Goal: Task Accomplishment & Management: Complete application form

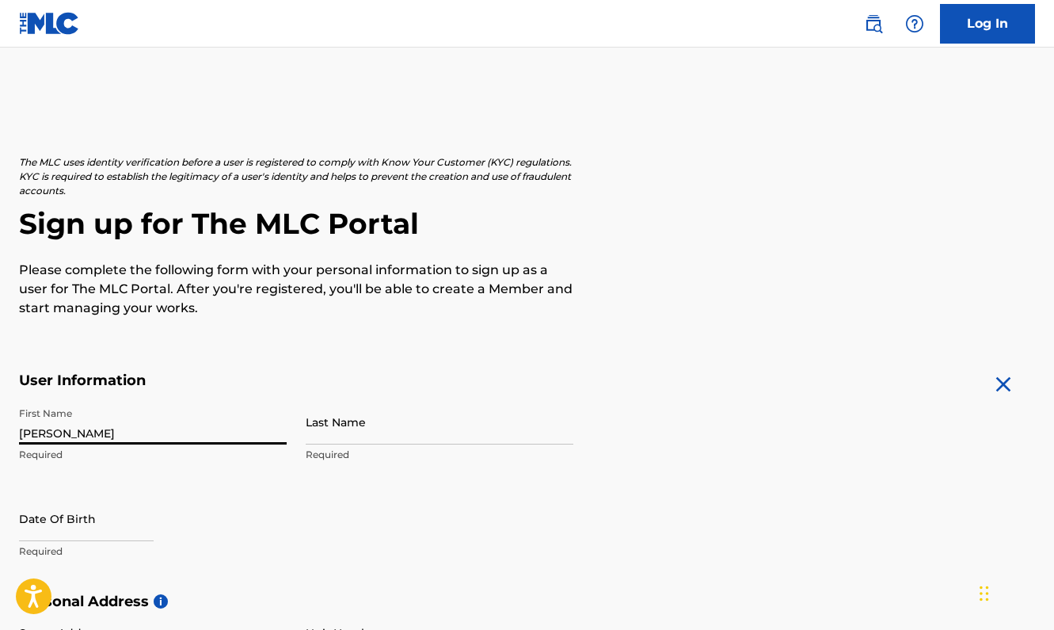
click at [145, 437] on input "[PERSON_NAME]" at bounding box center [153, 421] width 268 height 45
type input "[PERSON_NAME]"
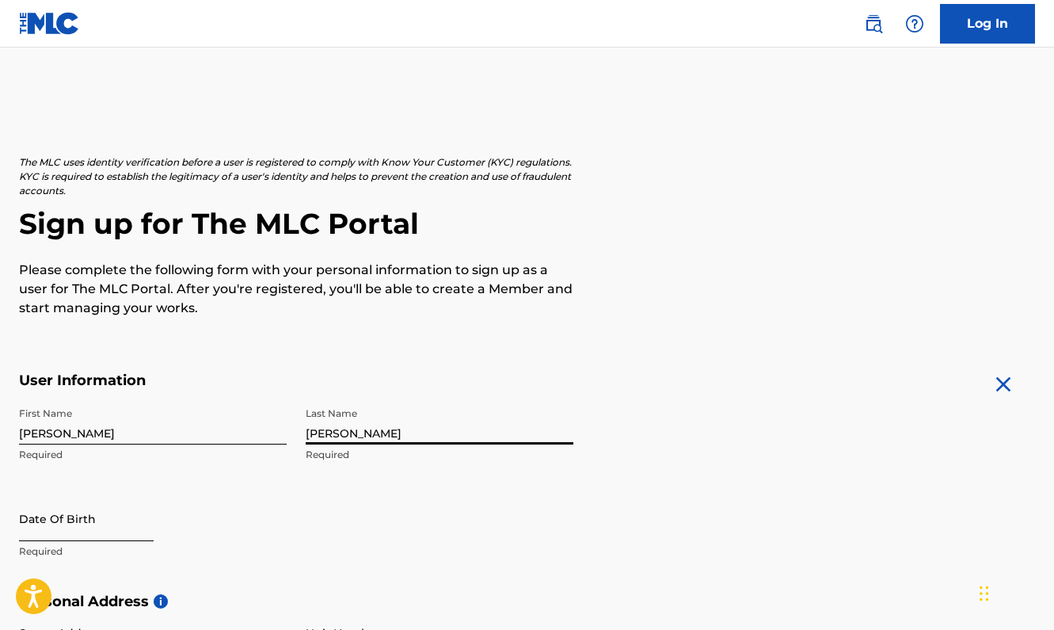
type input "[PERSON_NAME]"
select select "8"
select select "2025"
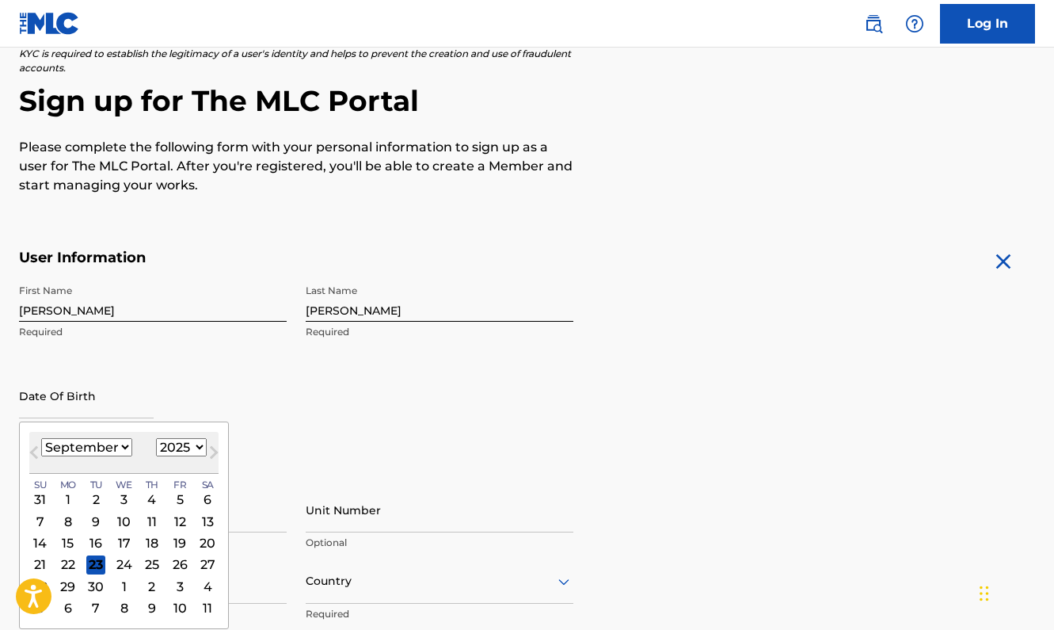
scroll to position [143, 0]
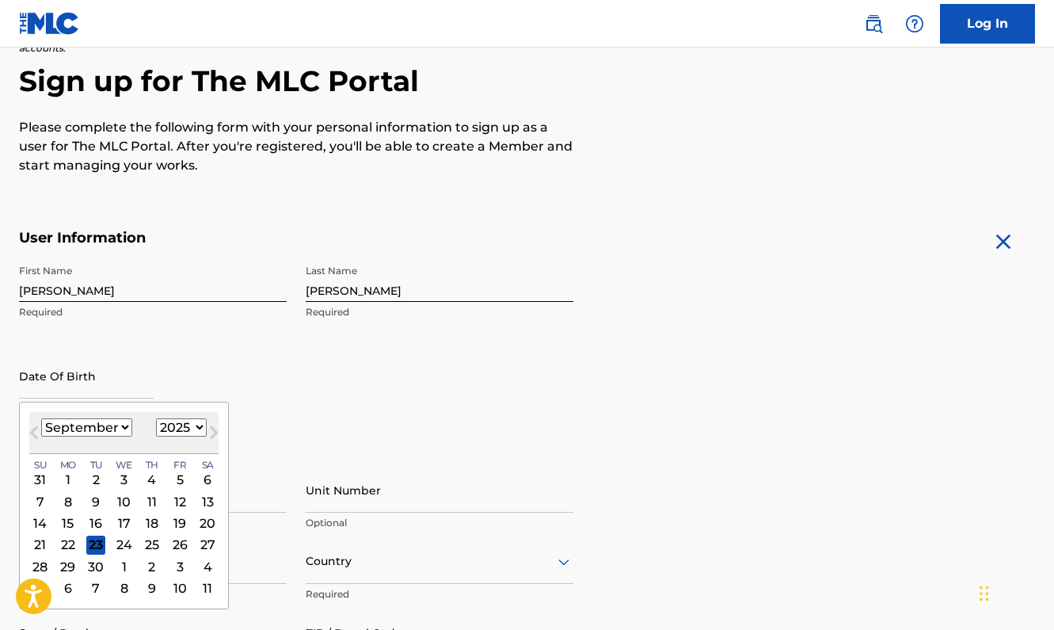
select select "6"
click at [117, 500] on div "9" at bounding box center [124, 501] width 19 height 19
type input "[DATE]"
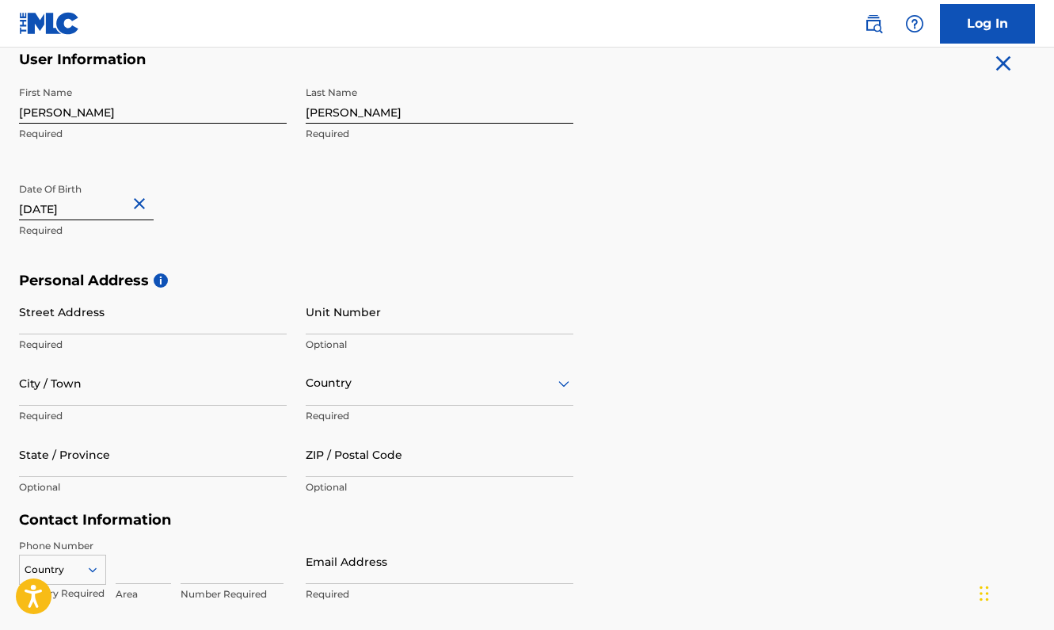
scroll to position [345, 0]
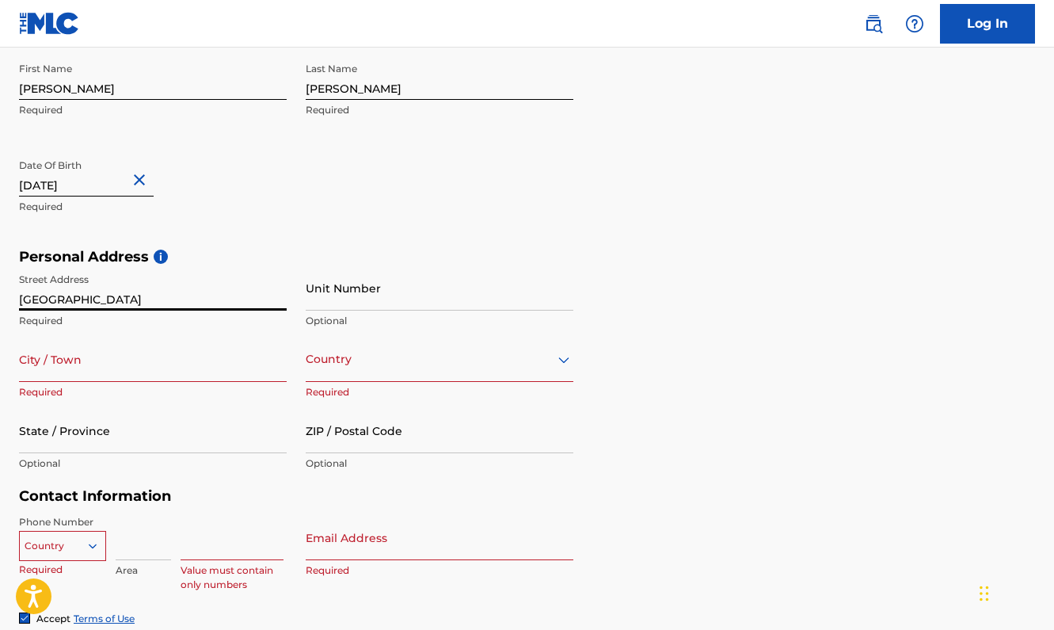
type input "[GEOGRAPHIC_DATA]"
click at [157, 296] on input "[GEOGRAPHIC_DATA]" at bounding box center [153, 287] width 268 height 45
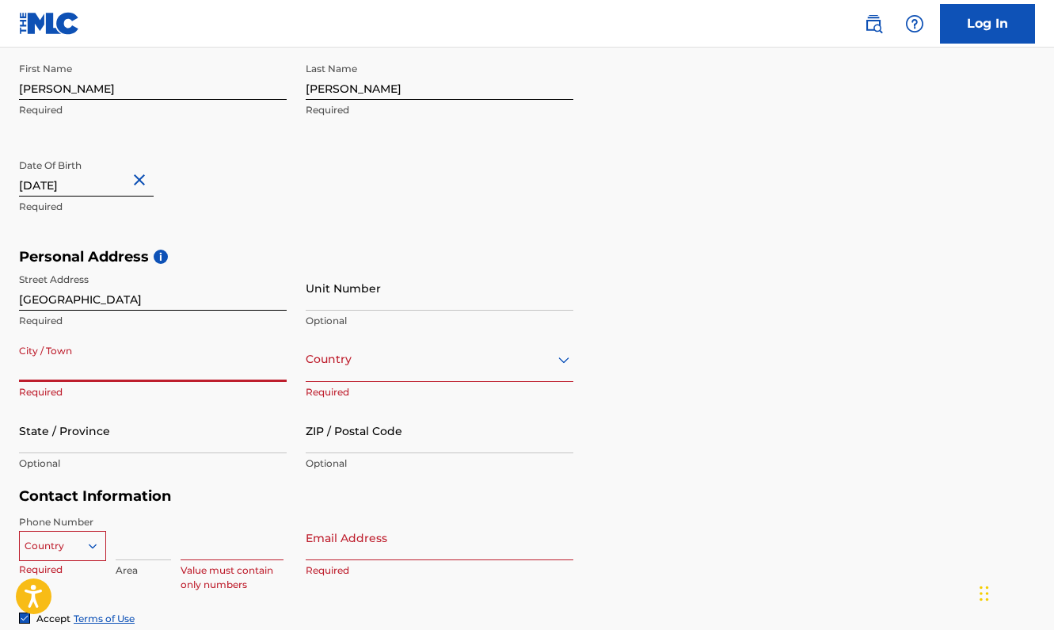
type input "c"
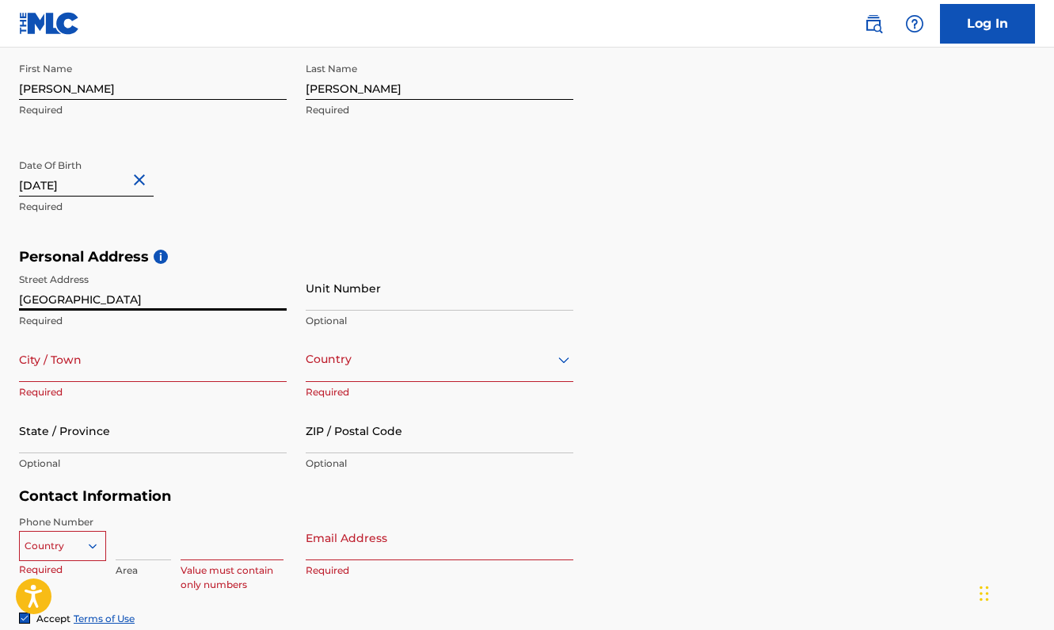
click at [131, 290] on input "[GEOGRAPHIC_DATA]" at bounding box center [153, 287] width 268 height 45
click at [90, 303] on input "[GEOGRAPHIC_DATA]" at bounding box center [153, 287] width 268 height 45
type input "[GEOGRAPHIC_DATA] Calle 31 30-28"
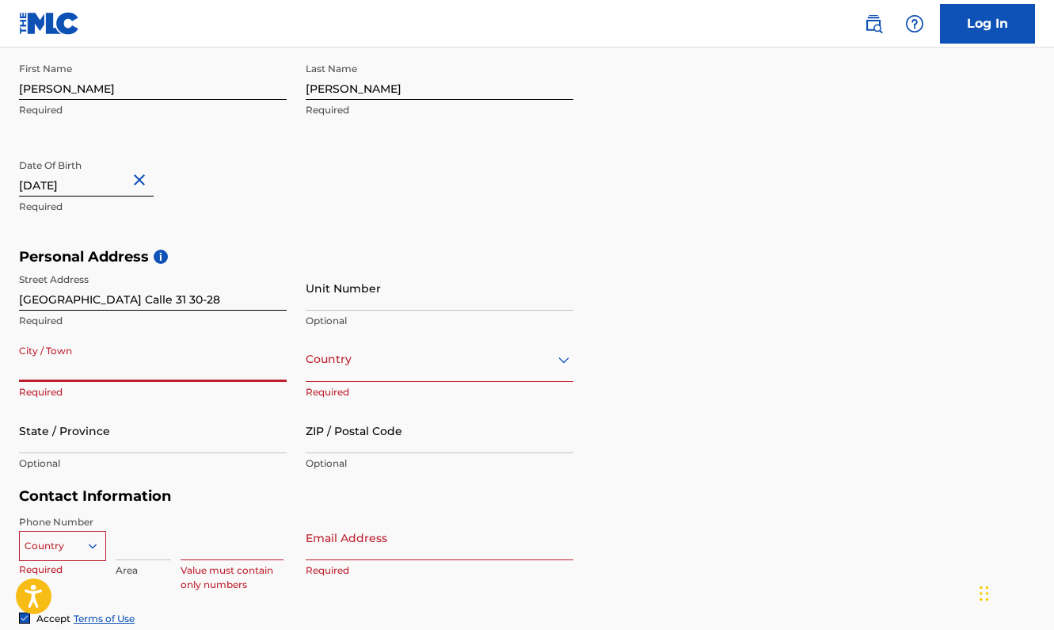
click at [77, 366] on input "City / Town" at bounding box center [153, 359] width 268 height 45
type input "Carolina"
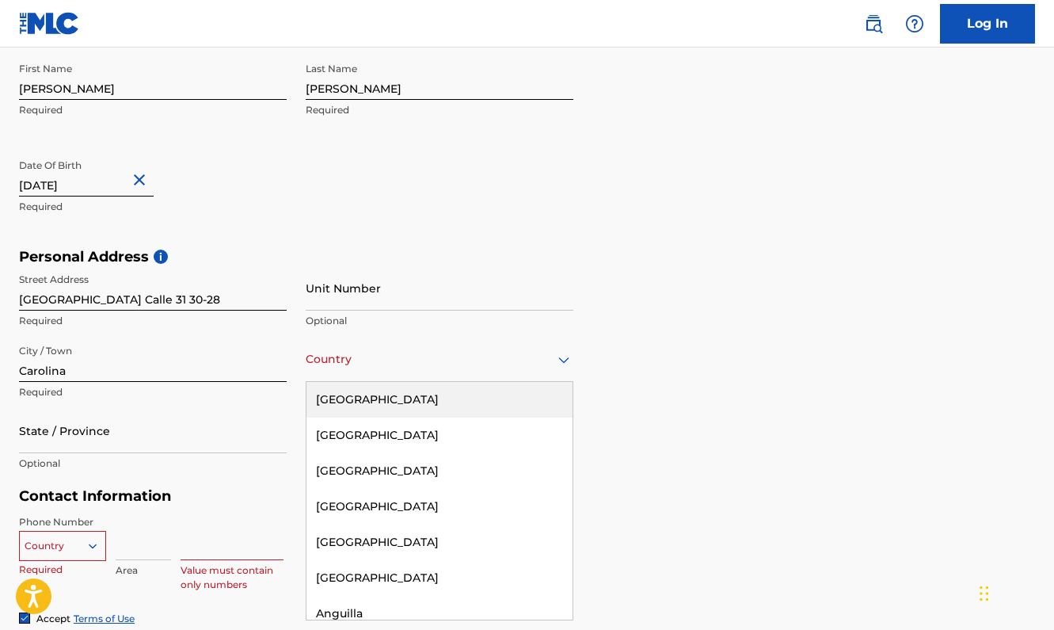
click at [353, 365] on div at bounding box center [440, 359] width 268 height 20
click at [357, 396] on div "[GEOGRAPHIC_DATA]" at bounding box center [440, 400] width 266 height 36
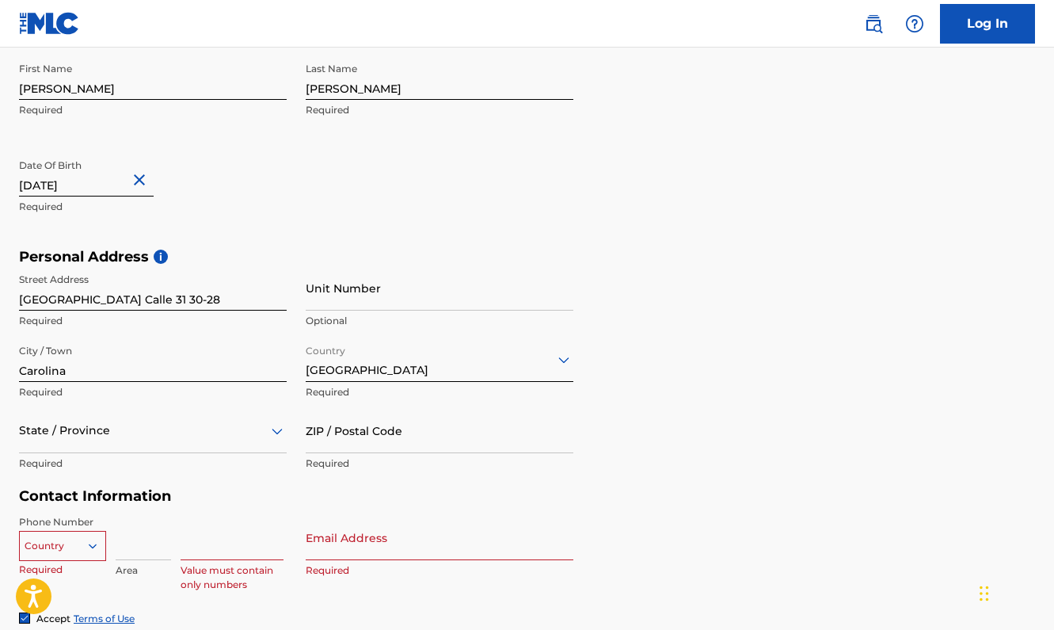
click at [179, 433] on div "State / Province" at bounding box center [153, 430] width 268 height 45
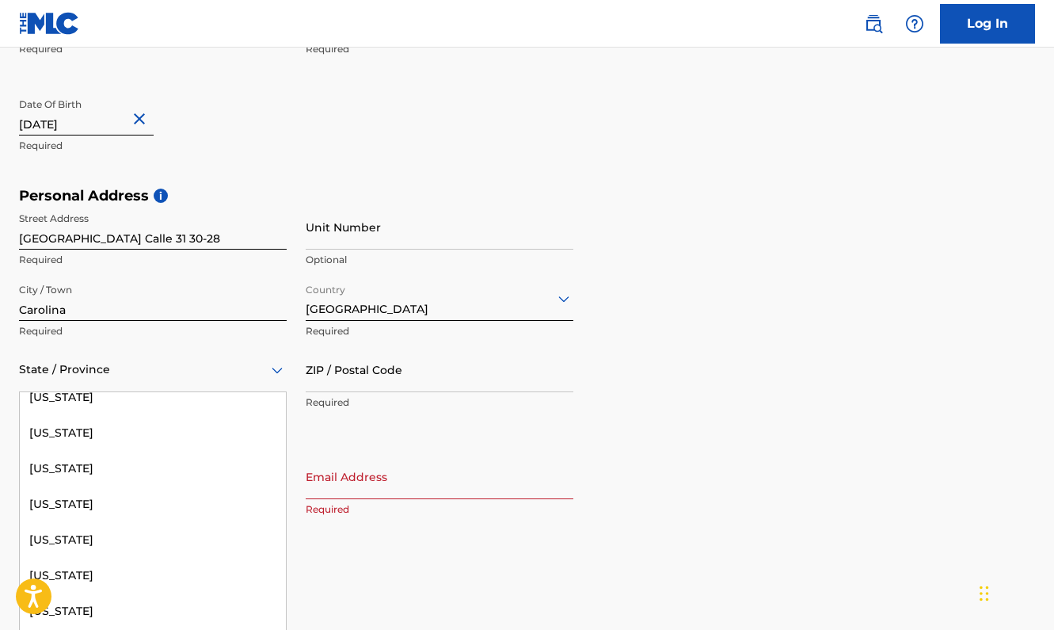
scroll to position [1470, 0]
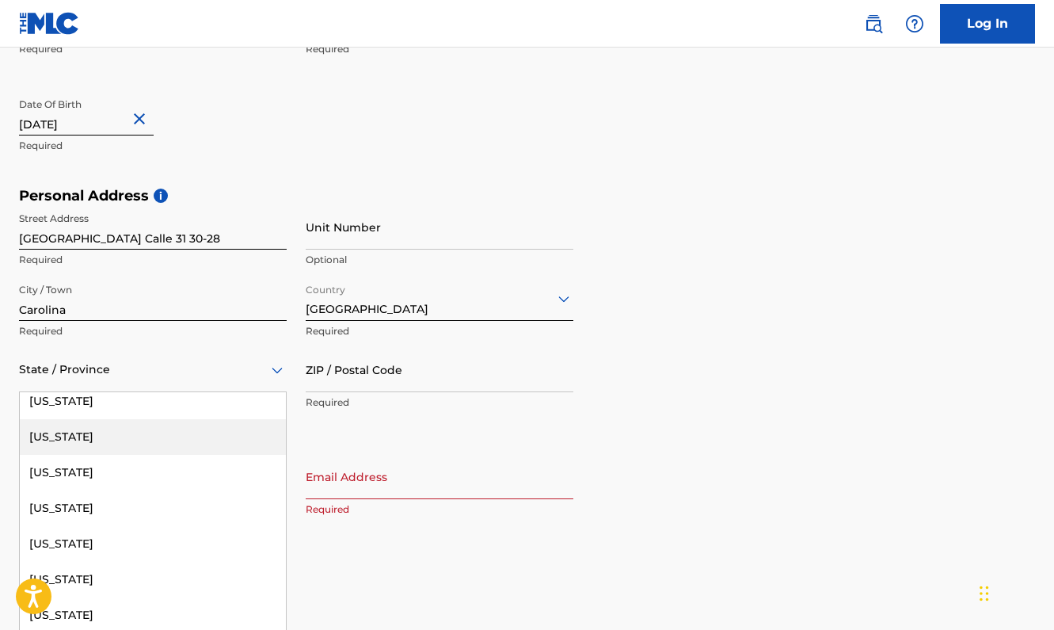
click at [73, 424] on div "[US_STATE]" at bounding box center [153, 437] width 266 height 36
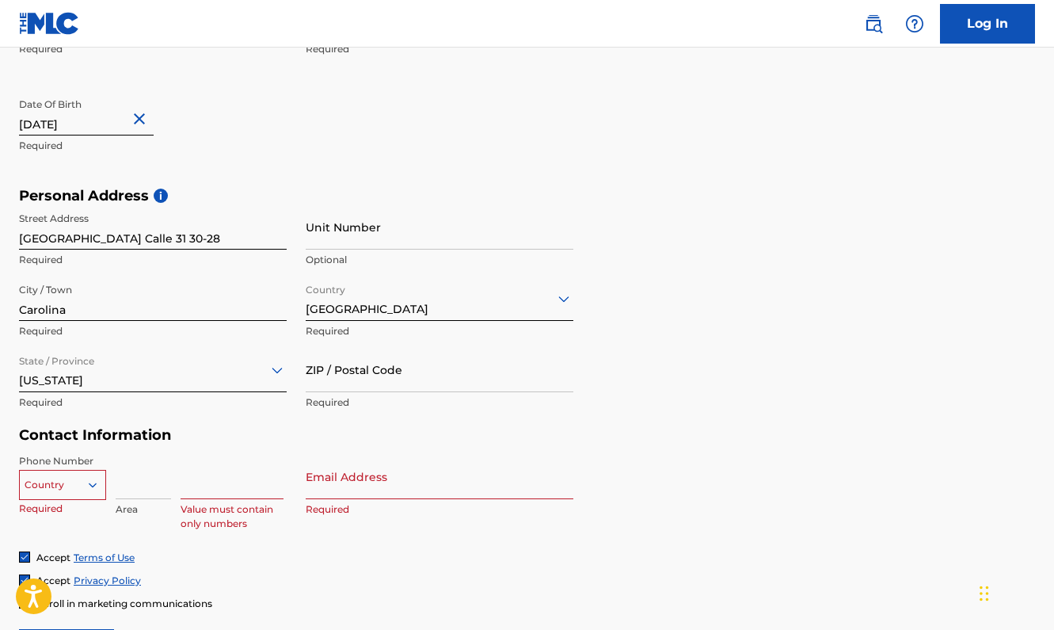
click at [73, 475] on div "Country" at bounding box center [62, 482] width 87 height 24
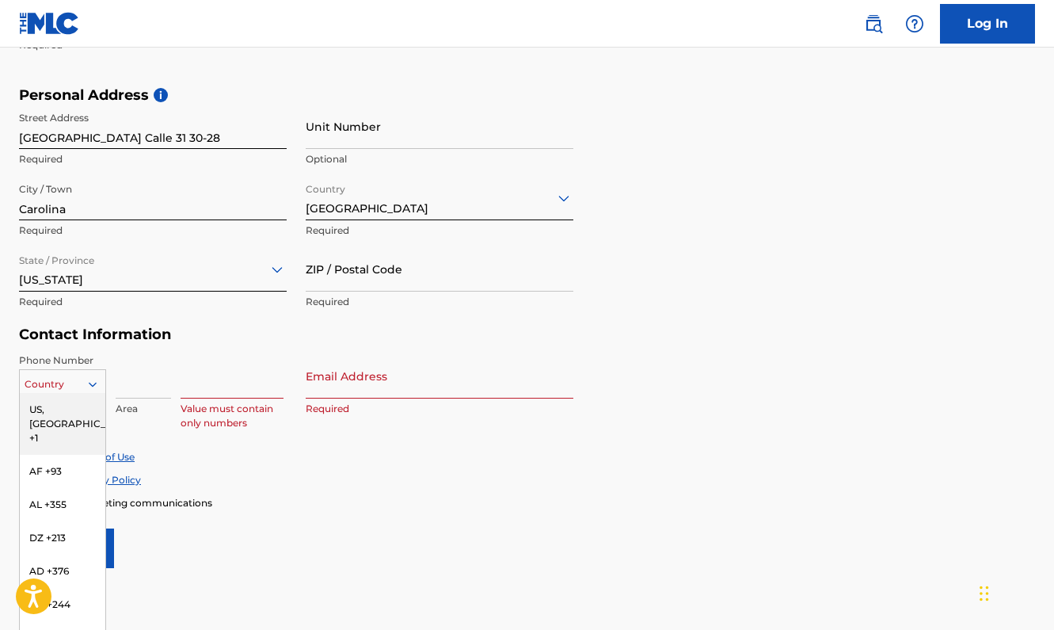
click at [57, 409] on div "US, [GEOGRAPHIC_DATA] +1" at bounding box center [63, 424] width 86 height 62
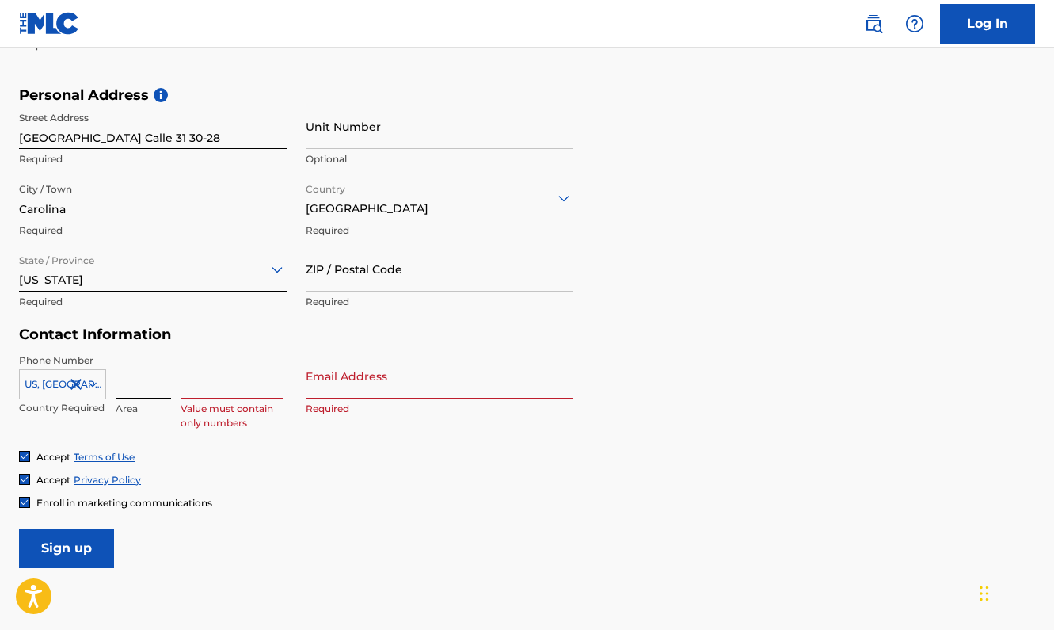
click at [131, 394] on input at bounding box center [143, 375] width 55 height 45
type input "787"
type input "9393990"
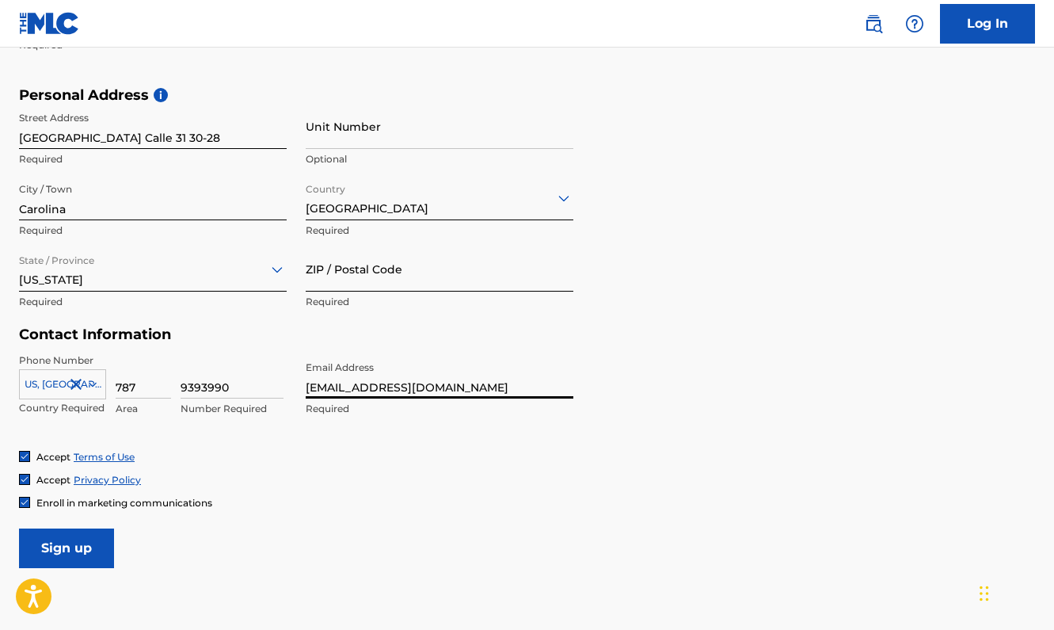
type input "[EMAIL_ADDRESS][DOMAIN_NAME]"
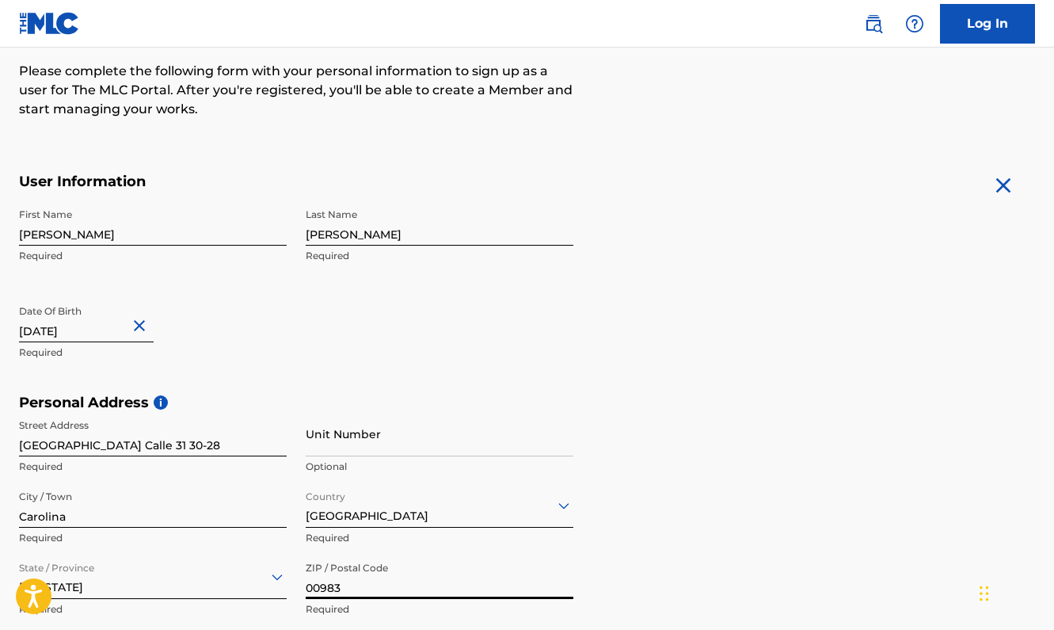
scroll to position [201, 0]
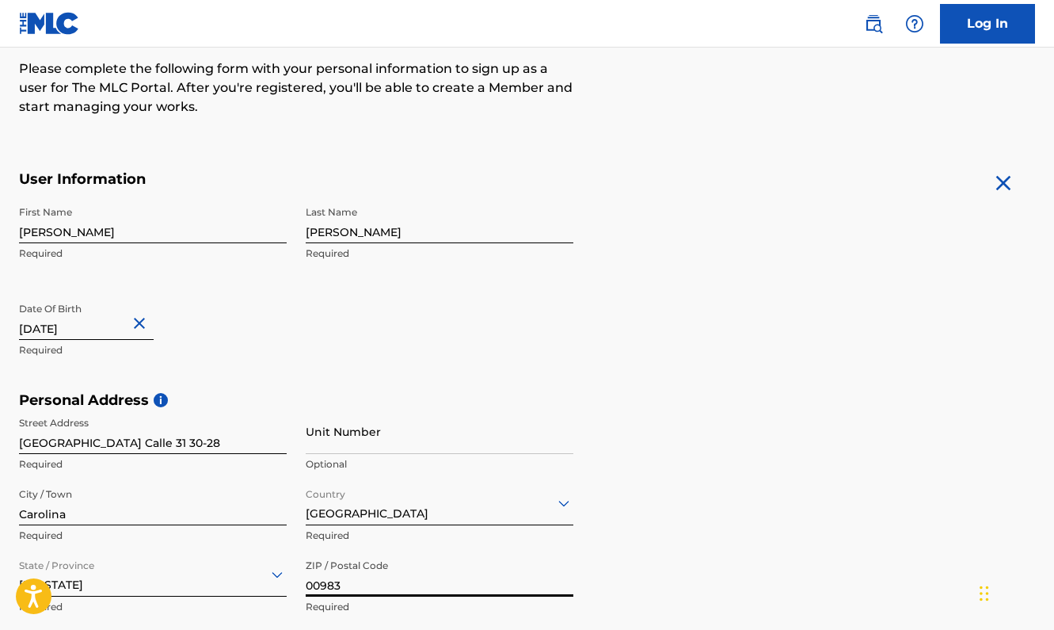
type input "00983"
click at [46, 327] on input "[DATE]" at bounding box center [86, 317] width 135 height 45
select select "6"
select select "2025"
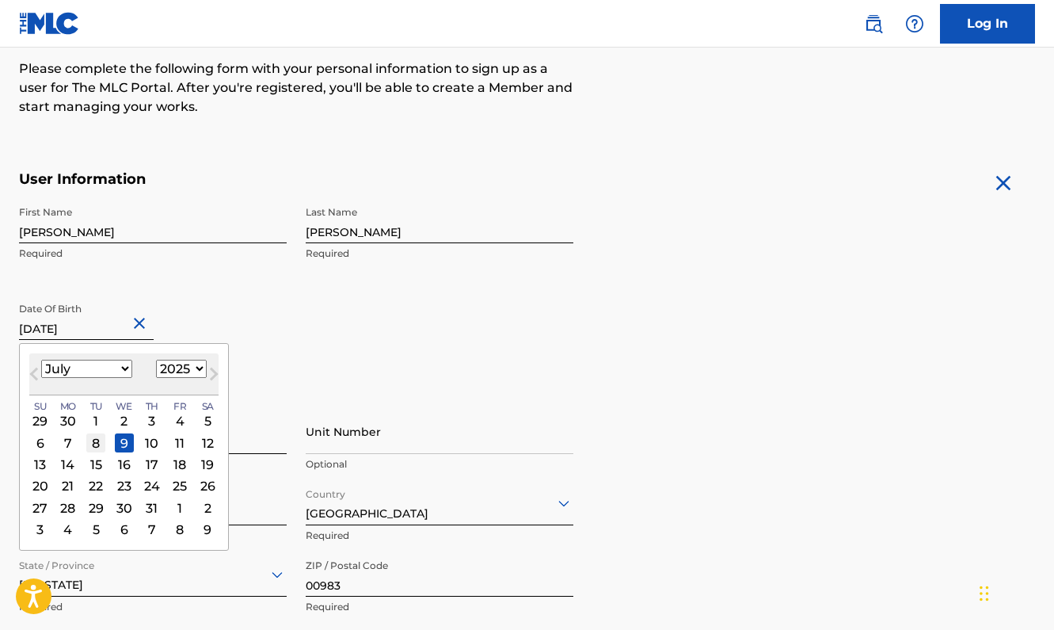
click at [89, 434] on div "8" at bounding box center [95, 442] width 19 height 19
type input "[DATE]"
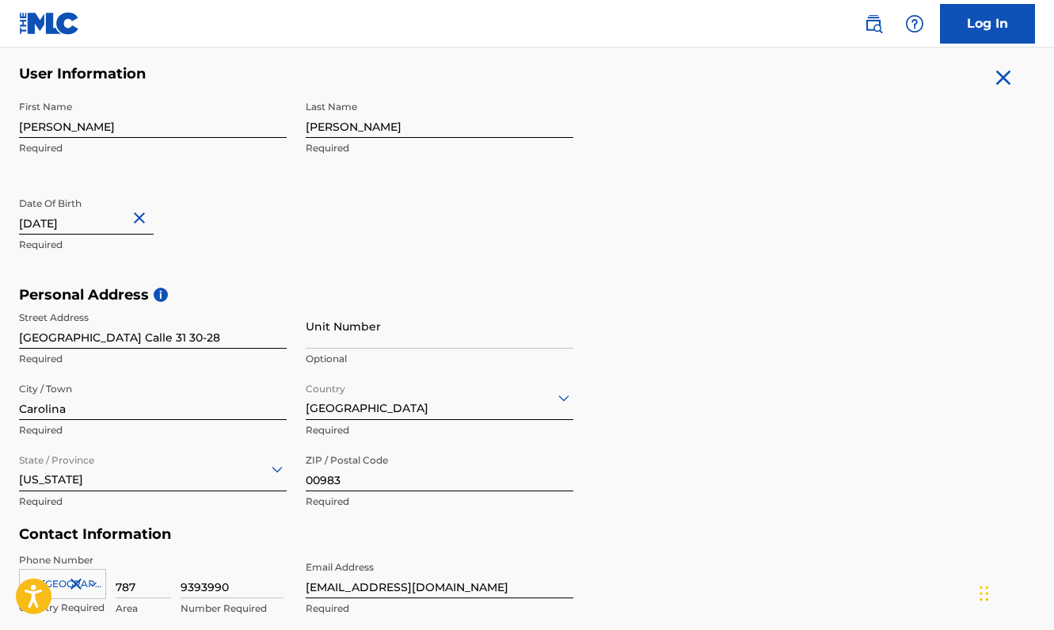
scroll to position [308, 0]
click at [82, 213] on input "[DATE]" at bounding box center [86, 210] width 135 height 45
select select "6"
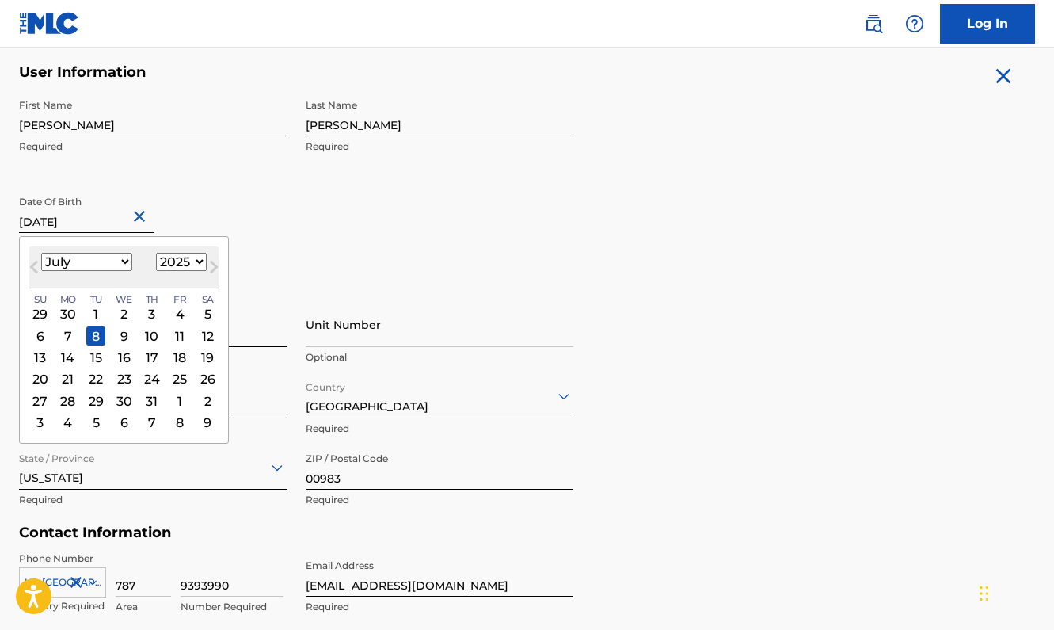
select select "1992"
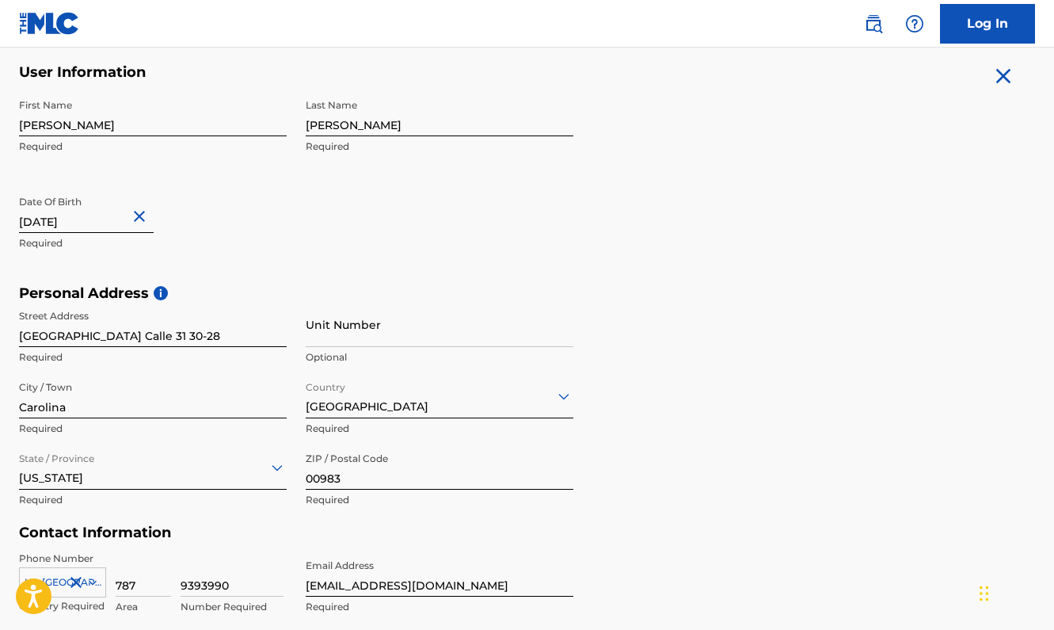
click at [344, 220] on div "First Name [PERSON_NAME] Required Last Name [PERSON_NAME] Required Date Of Birt…" at bounding box center [296, 187] width 555 height 193
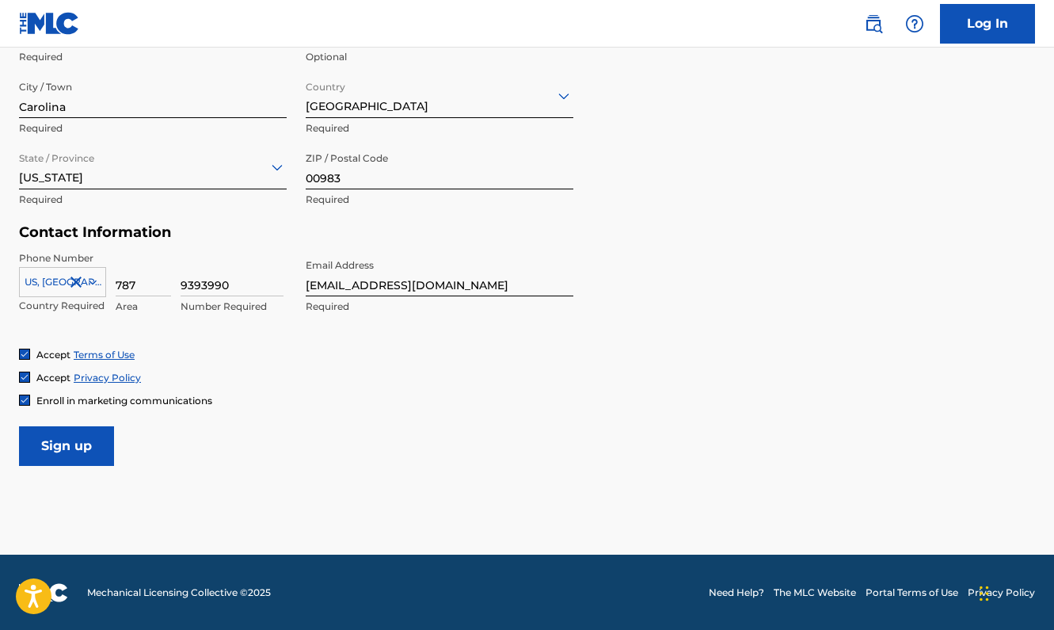
scroll to position [608, 0]
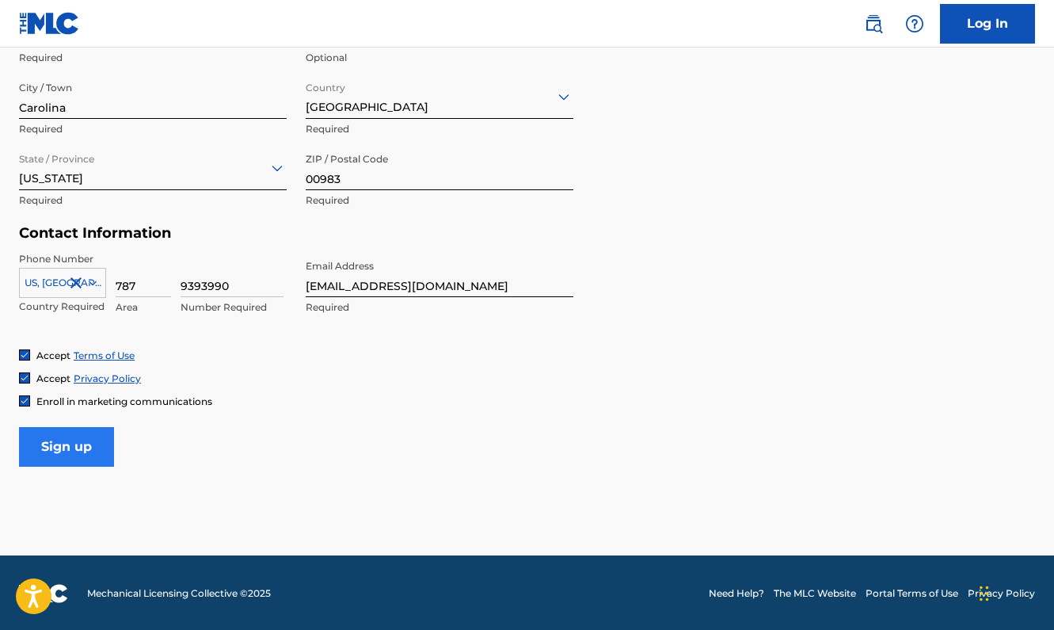
click at [71, 442] on input "Sign up" at bounding box center [66, 447] width 95 height 40
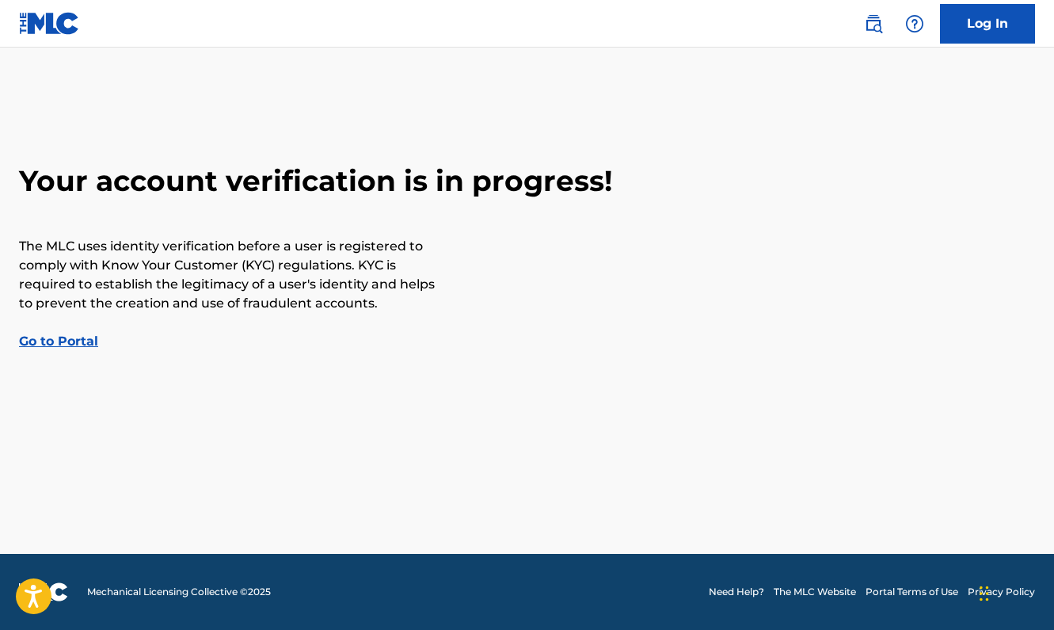
click at [626, 377] on main "Your account verification is in progress! The MLC uses identity verification be…" at bounding box center [527, 301] width 1054 height 506
